Goal: Transaction & Acquisition: Purchase product/service

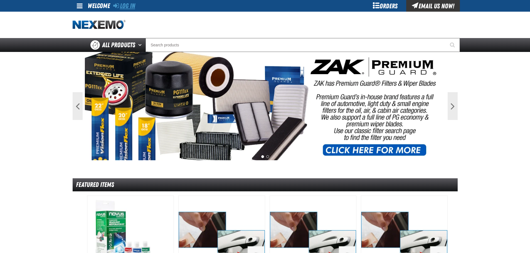
click at [130, 4] on link "Log In" at bounding box center [124, 6] width 22 height 8
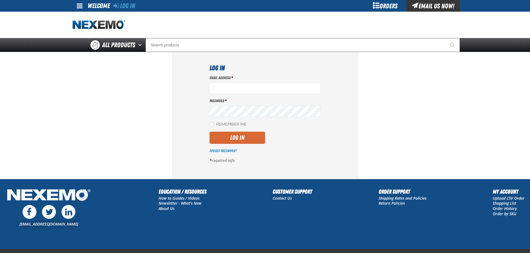
type input "[EMAIL_ADDRESS][DOMAIN_NAME]"
click at [243, 136] on button "Log In" at bounding box center [237, 138] width 56 height 12
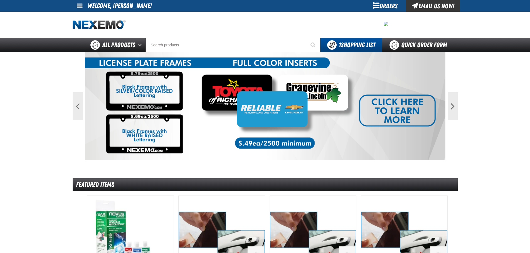
click at [379, 8] on div "Orders" at bounding box center [385, 6] width 42 height 12
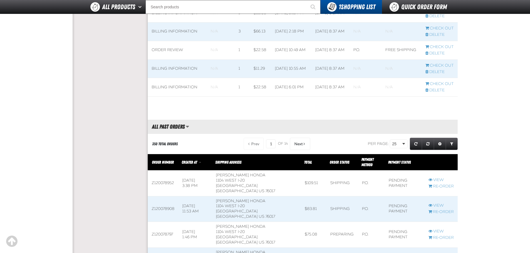
scroll to position [222, 0]
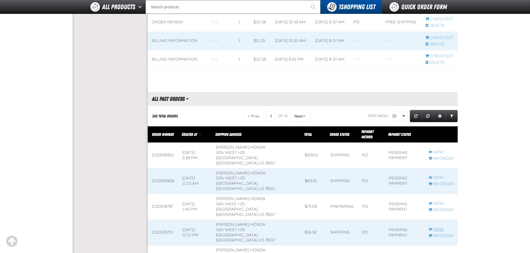
click at [437, 227] on link "View" at bounding box center [440, 229] width 25 height 5
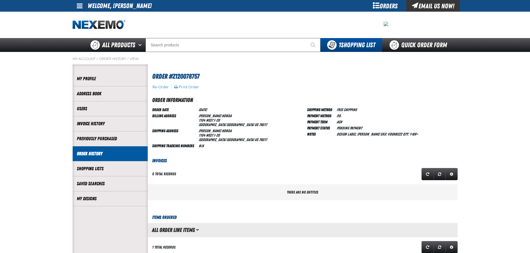
scroll to position [0, 0]
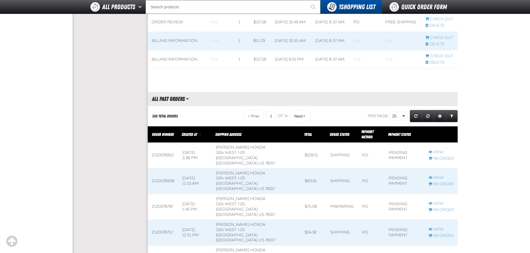
scroll to position [0, 0]
click at [440, 201] on link "View" at bounding box center [440, 203] width 25 height 5
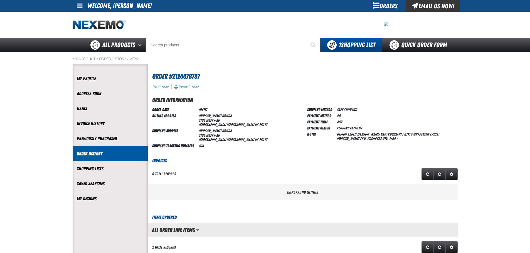
scroll to position [0, 0]
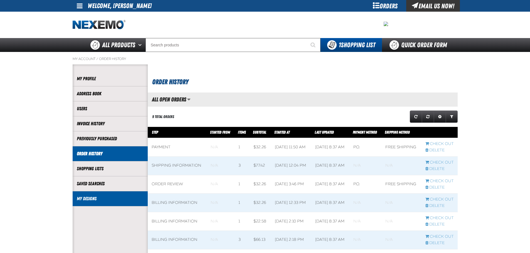
click at [81, 200] on link "My Designs" at bounding box center [110, 199] width 67 height 6
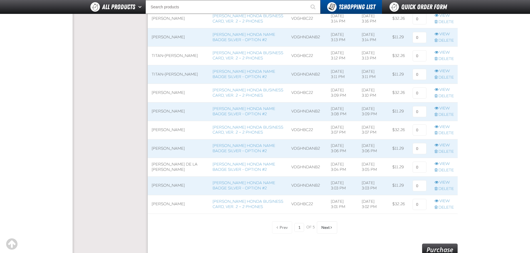
scroll to position [361, 0]
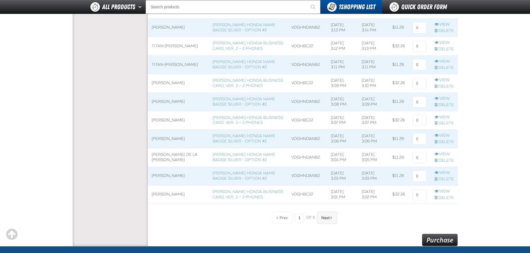
click at [320, 214] on button "Next" at bounding box center [327, 218] width 20 height 12
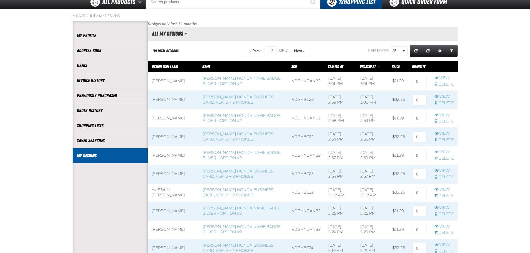
scroll to position [28, 0]
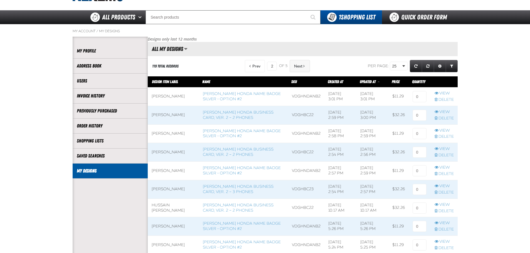
click at [298, 61] on button "Next" at bounding box center [299, 66] width 20 height 12
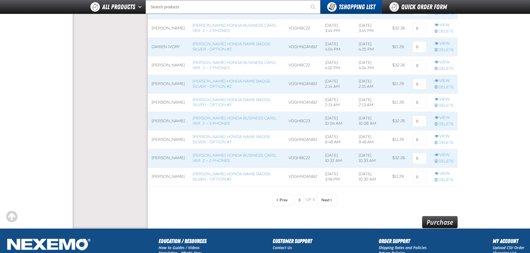
scroll to position [389, 0]
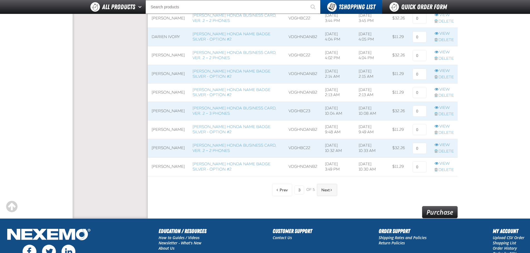
click at [328, 193] on button "Next" at bounding box center [327, 190] width 20 height 12
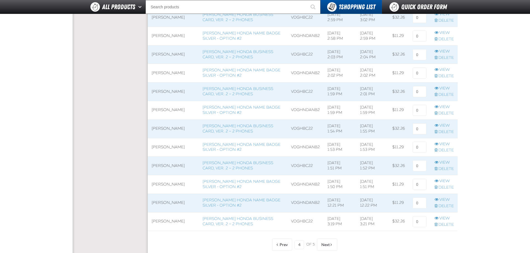
scroll to position [361, 0]
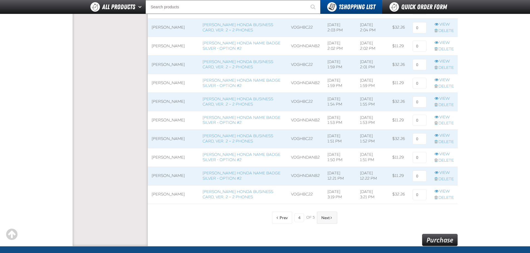
click at [324, 216] on span "Next" at bounding box center [325, 218] width 8 height 4
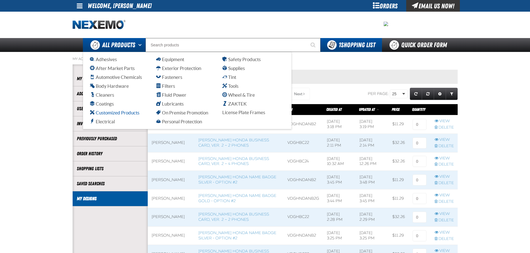
click at [109, 112] on span "Customized Products" at bounding box center [114, 112] width 49 height 5
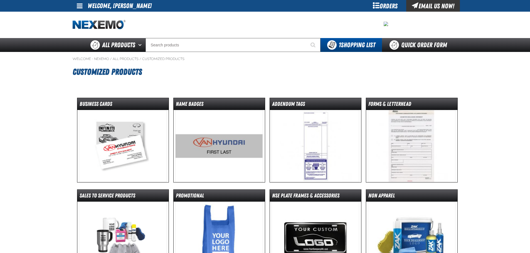
click at [114, 156] on img at bounding box center [123, 146] width 88 height 72
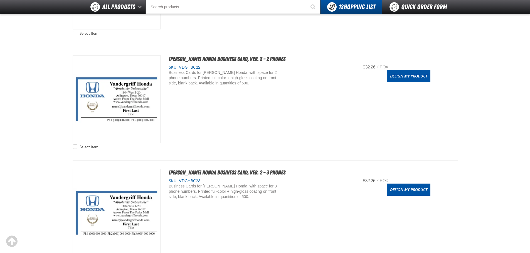
scroll to position [639, 0]
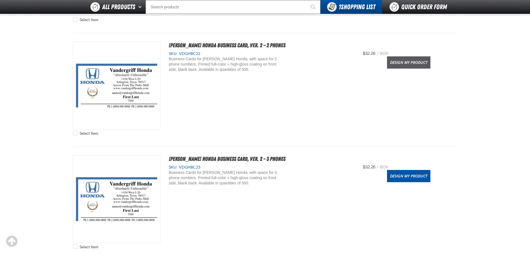
click at [407, 67] on link "Design My Product" at bounding box center [408, 62] width 43 height 12
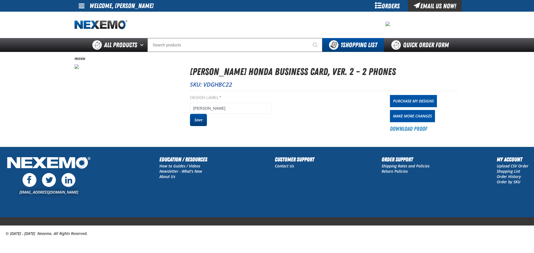
click at [197, 121] on button "Save" at bounding box center [198, 120] width 17 height 12
drag, startPoint x: 0, startPoint y: 0, endPoint x: 382, endPoint y: 5, distance: 381.9
click at [382, 5] on div "Orders" at bounding box center [387, 6] width 42 height 12
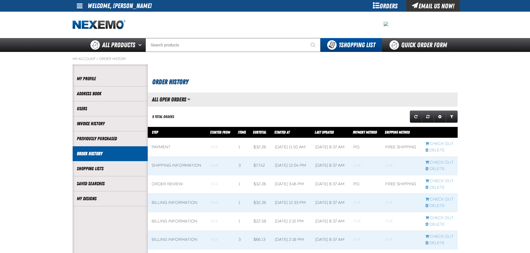
scroll to position [0, 0]
click at [107, 199] on link "My Designs" at bounding box center [110, 199] width 67 height 6
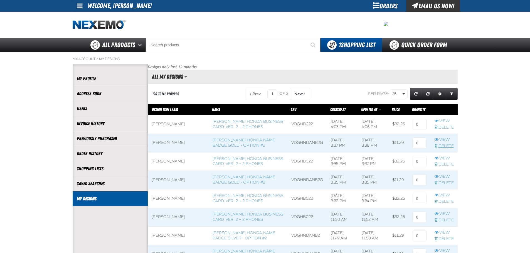
scroll to position [0, 0]
click at [423, 127] on input at bounding box center [419, 124] width 14 height 11
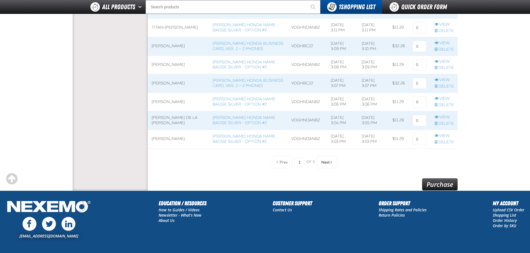
scroll to position [461, 0]
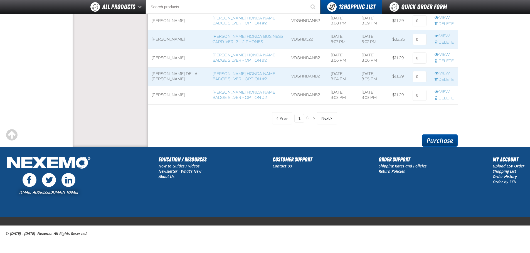
type input "1"
click at [436, 141] on link "Purchase" at bounding box center [440, 141] width 36 height 12
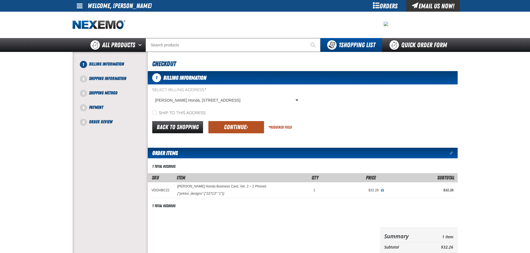
click at [231, 131] on button "Continue" at bounding box center [236, 127] width 56 height 12
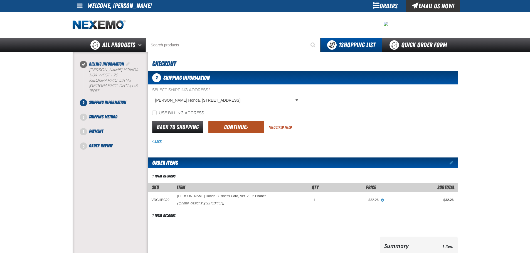
click at [236, 133] on button "Continue" at bounding box center [236, 127] width 56 height 12
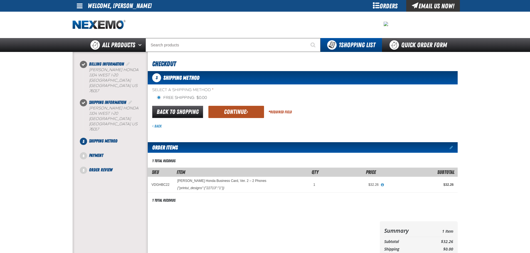
click at [238, 116] on button "Continue" at bounding box center [236, 112] width 56 height 12
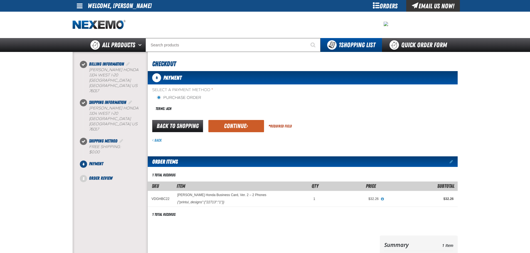
click at [238, 116] on div "Select a Payment Method * Purchase Order Terms: ACH payment_term_4 *" at bounding box center [303, 115] width 310 height 56
click at [242, 123] on button "Continue" at bounding box center [236, 126] width 56 height 12
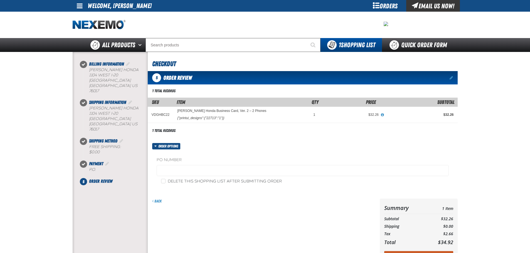
scroll to position [107, 0]
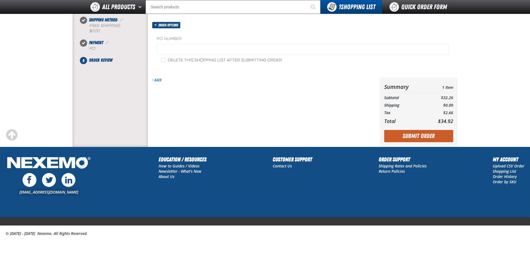
drag, startPoint x: 409, startPoint y: 140, endPoint x: 383, endPoint y: 129, distance: 28.1
click at [408, 140] on button "Submit Order" at bounding box center [418, 136] width 69 height 12
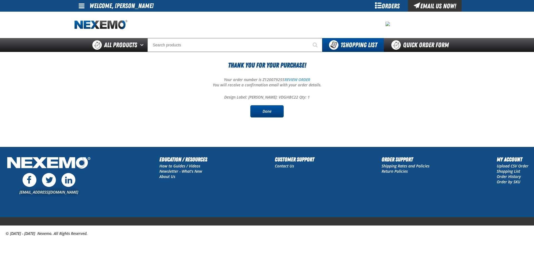
click at [263, 111] on link "Done" at bounding box center [266, 111] width 33 height 12
